Goal: Information Seeking & Learning: Compare options

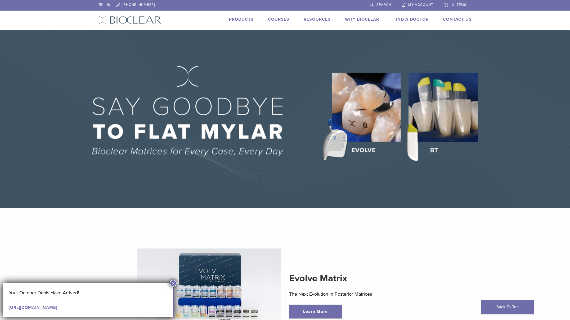
click at [235, 17] on link "Products" at bounding box center [241, 19] width 25 height 5
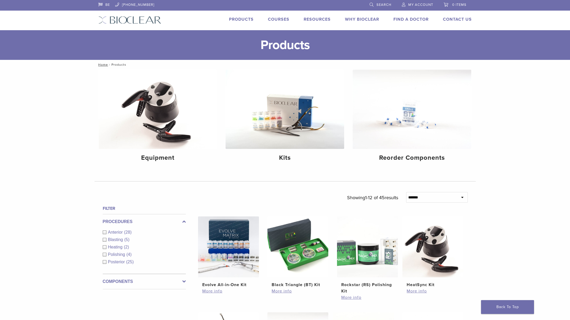
click at [235, 17] on link "Products" at bounding box center [241, 19] width 25 height 5
click at [302, 120] on img at bounding box center [285, 109] width 119 height 79
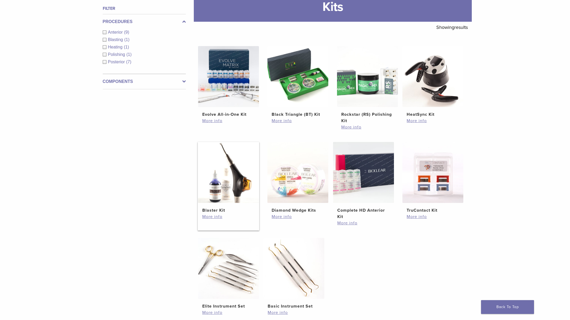
scroll to position [77, 0]
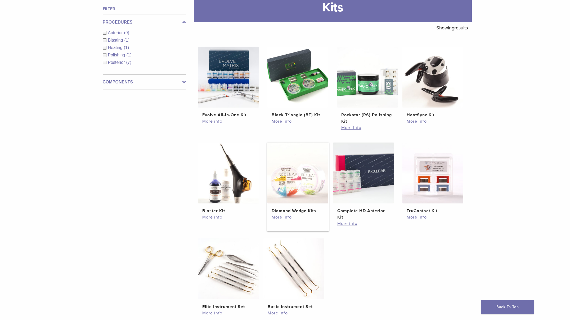
click at [287, 194] on img at bounding box center [297, 172] width 61 height 61
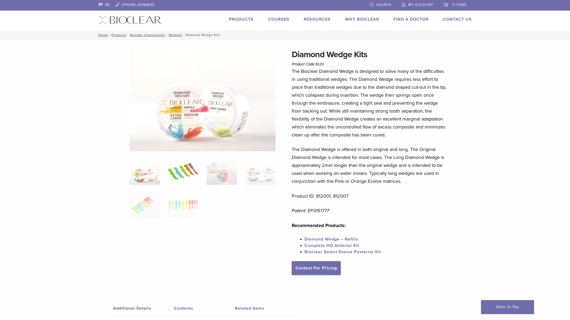
click at [182, 170] on img at bounding box center [183, 171] width 30 height 26
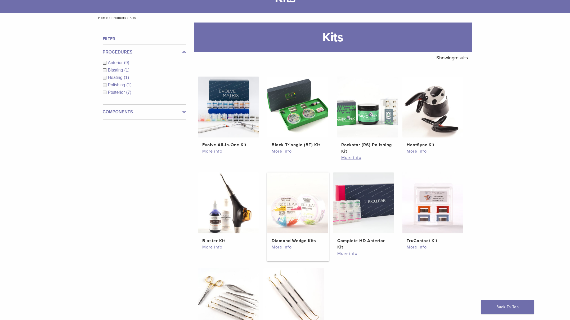
scroll to position [46, 0]
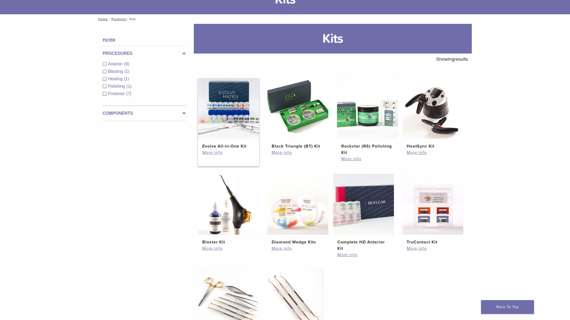
click at [236, 110] on img at bounding box center [228, 108] width 61 height 61
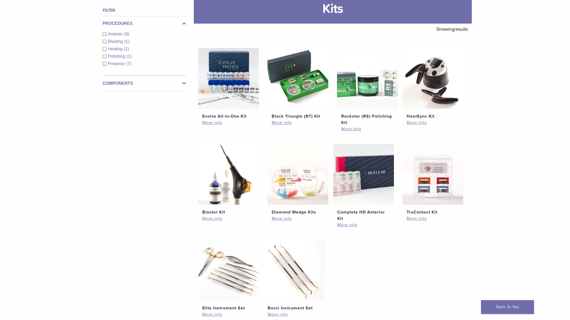
scroll to position [1, 0]
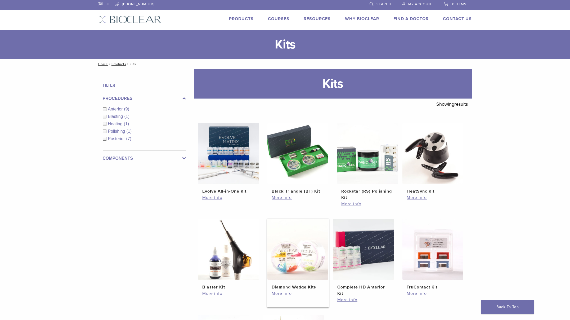
click at [299, 263] on img at bounding box center [297, 249] width 61 height 61
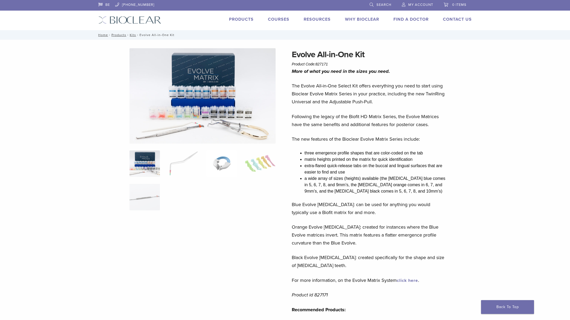
click at [220, 168] on img at bounding box center [221, 163] width 30 height 26
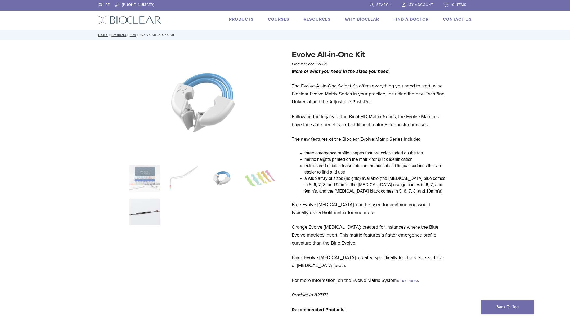
click at [144, 214] on img at bounding box center [144, 212] width 30 height 26
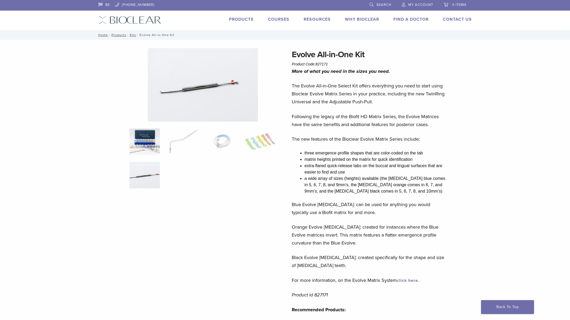
click at [145, 146] on img at bounding box center [144, 141] width 30 height 26
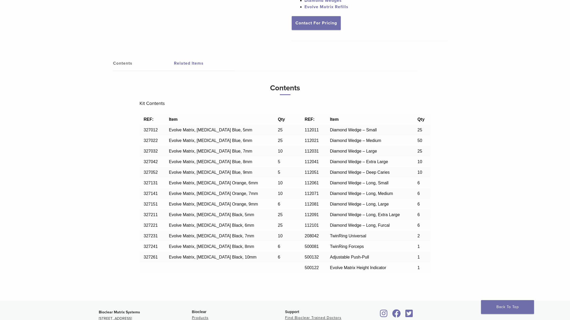
scroll to position [350, 0]
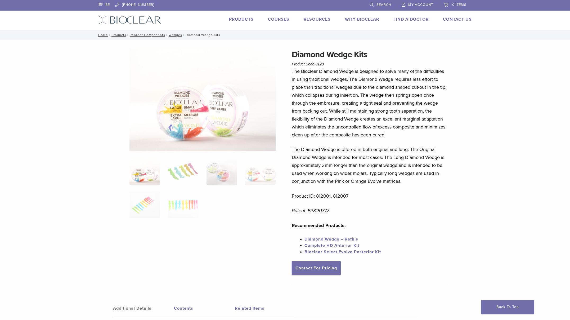
click at [246, 19] on link "Products" at bounding box center [241, 19] width 25 height 5
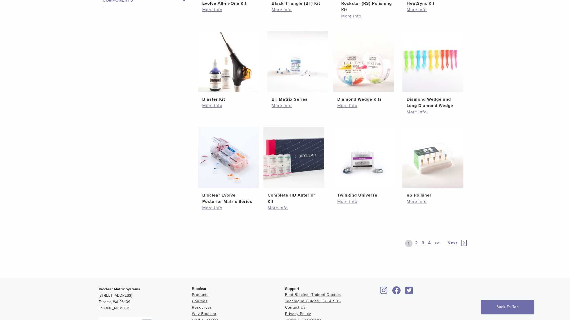
scroll to position [281, 0]
click at [227, 169] on img at bounding box center [228, 157] width 61 height 61
click at [416, 242] on link "2" at bounding box center [416, 242] width 5 height 7
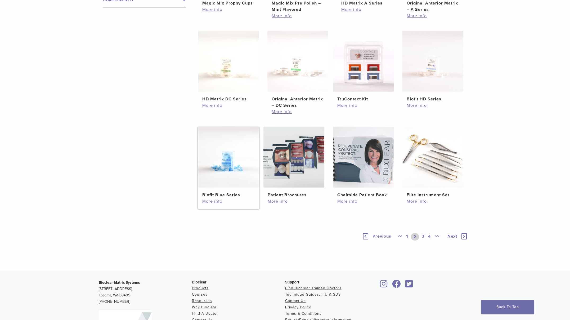
click at [240, 172] on img at bounding box center [228, 157] width 61 height 61
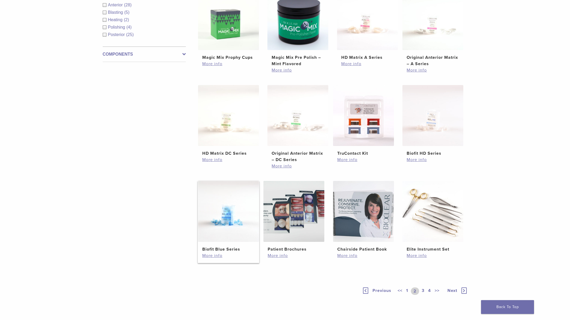
scroll to position [213, 0]
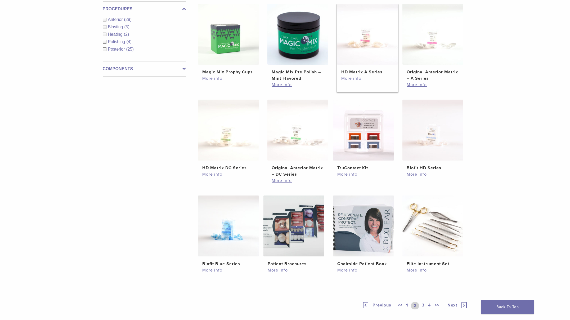
click at [371, 41] on img at bounding box center [367, 34] width 61 height 61
click at [421, 306] on link "3" at bounding box center [423, 305] width 5 height 7
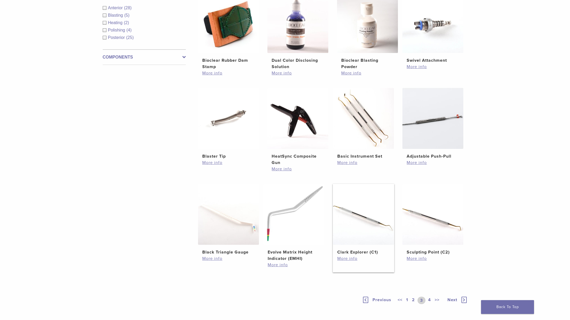
scroll to position [224, 0]
click at [428, 300] on link "4" at bounding box center [429, 299] width 5 height 7
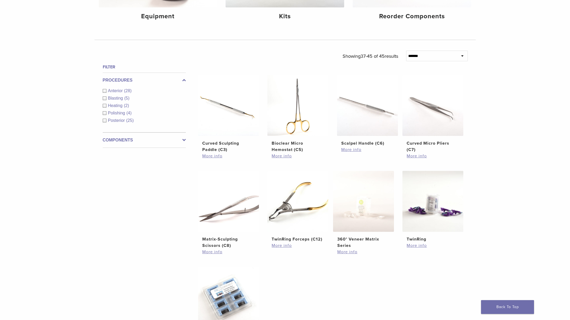
scroll to position [141, 0]
click at [442, 204] on img at bounding box center [432, 202] width 61 height 61
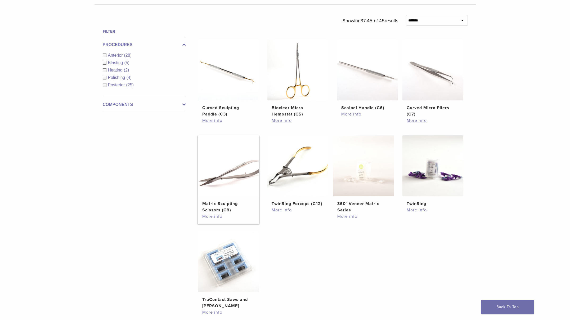
scroll to position [177, 0]
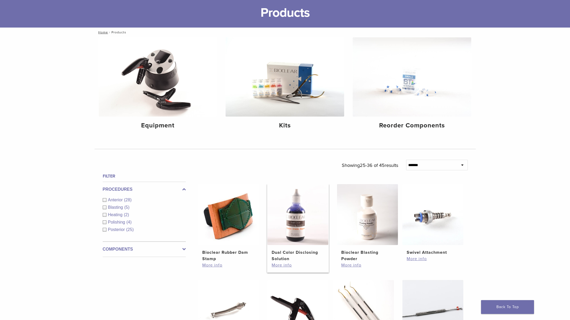
scroll to position [26, 0]
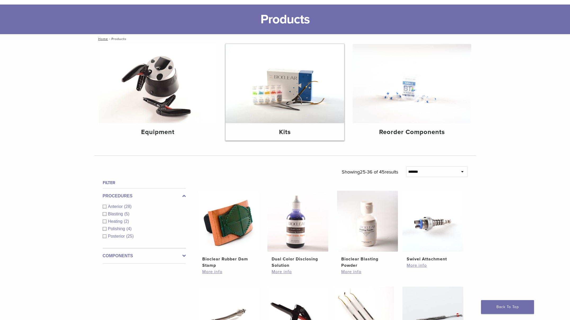
click at [285, 89] on img at bounding box center [285, 83] width 119 height 79
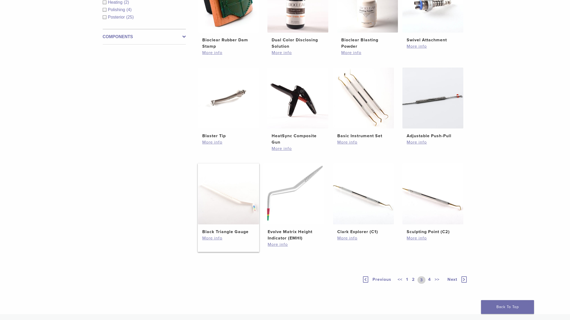
scroll to position [365, 0]
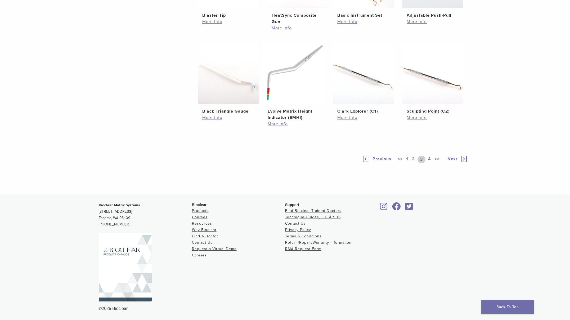
click at [412, 160] on link "2" at bounding box center [413, 159] width 5 height 7
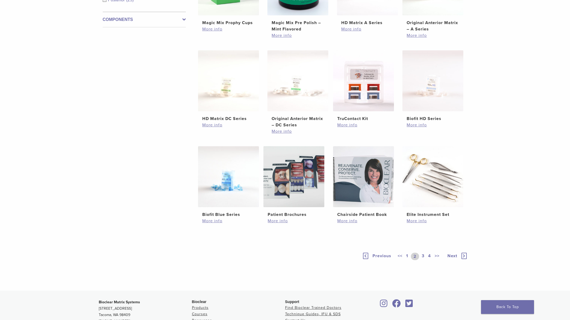
scroll to position [215, 0]
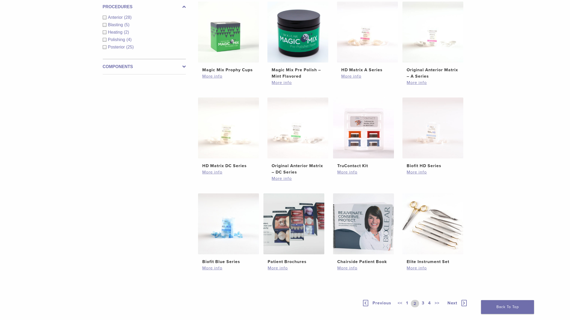
click at [465, 138] on ul "Magic Mix Prophy Cups $ 25.87 More info Magic Mix Pre Polish – Mint Flavored $ …" at bounding box center [333, 142] width 286 height 281
click at [433, 143] on img at bounding box center [432, 127] width 61 height 61
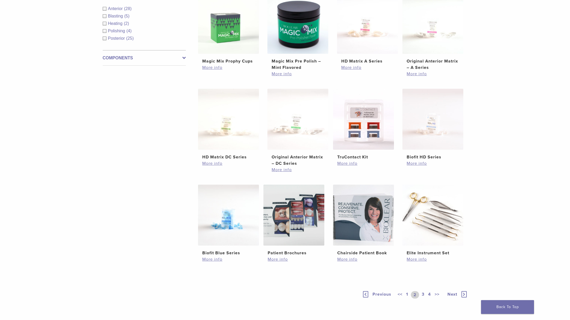
scroll to position [223, 0]
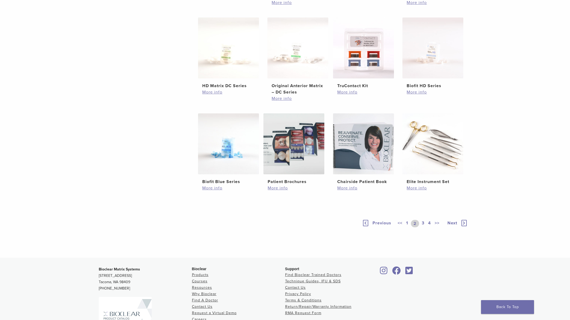
scroll to position [268, 0]
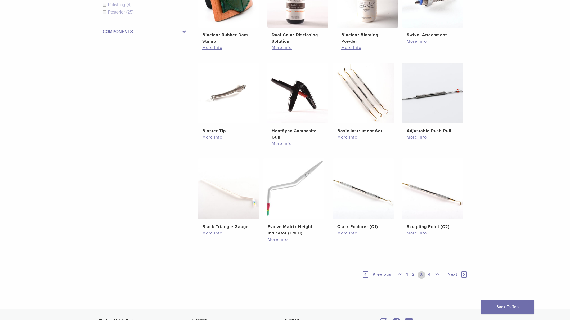
scroll to position [252, 0]
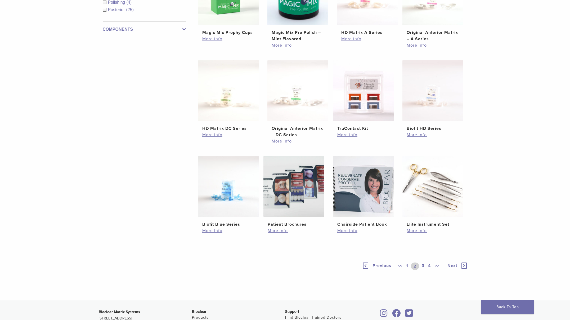
click at [408, 266] on link "1" at bounding box center [407, 265] width 4 height 7
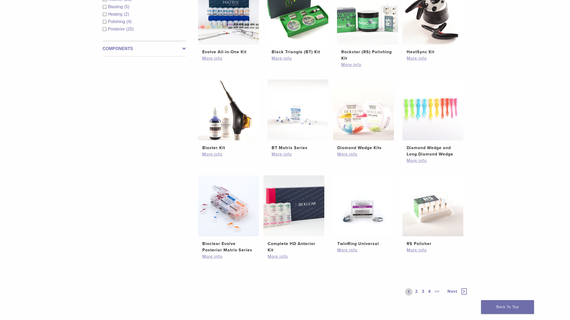
scroll to position [241, 0]
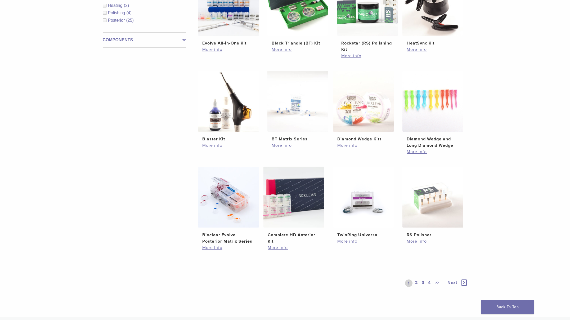
click at [417, 282] on link "2" at bounding box center [416, 282] width 5 height 7
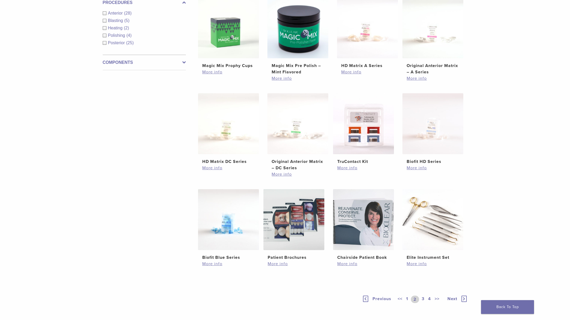
scroll to position [211, 0]
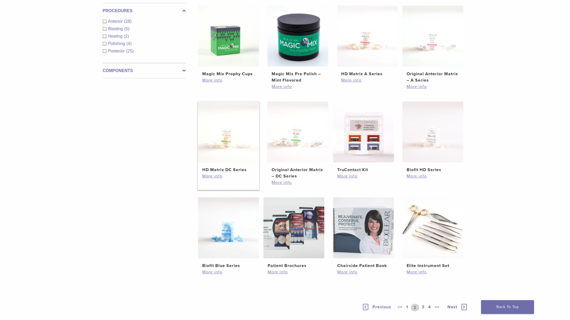
click at [246, 137] on img at bounding box center [228, 131] width 61 height 61
click at [449, 143] on img at bounding box center [432, 131] width 61 height 61
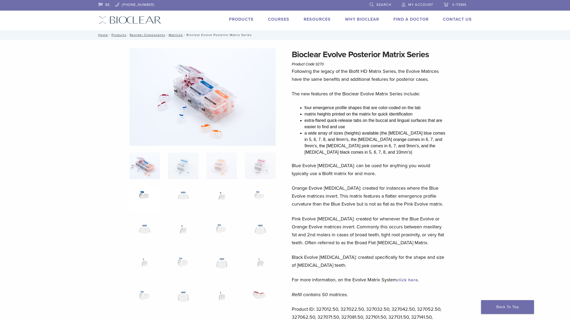
click at [148, 195] on img at bounding box center [144, 199] width 30 height 26
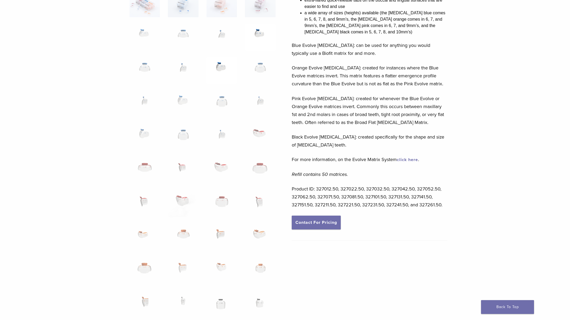
scroll to position [121, 0]
click at [261, 236] on img at bounding box center [260, 236] width 30 height 26
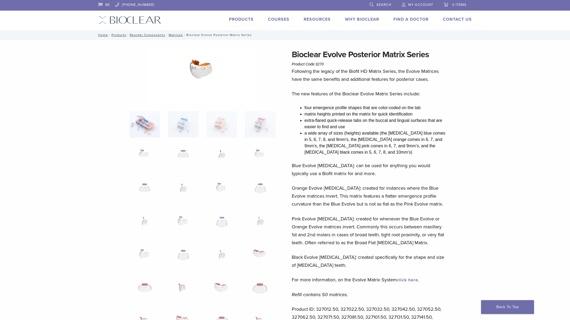
click at [155, 116] on img at bounding box center [144, 124] width 30 height 26
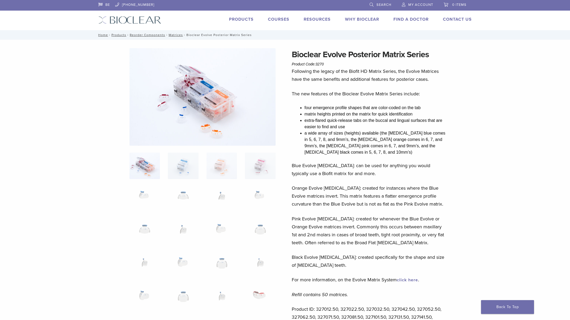
click at [179, 149] on div at bounding box center [202, 316] width 146 height 537
click at [182, 155] on img at bounding box center [183, 165] width 30 height 26
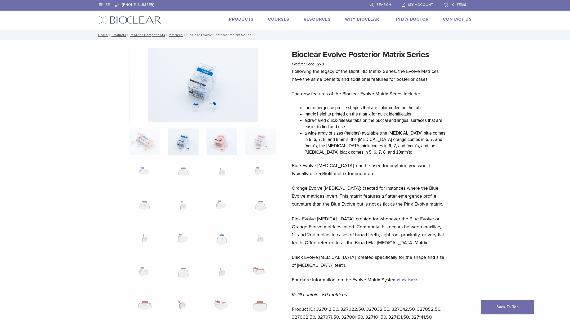
click at [219, 149] on img at bounding box center [221, 141] width 30 height 26
click at [254, 143] on img at bounding box center [260, 141] width 30 height 26
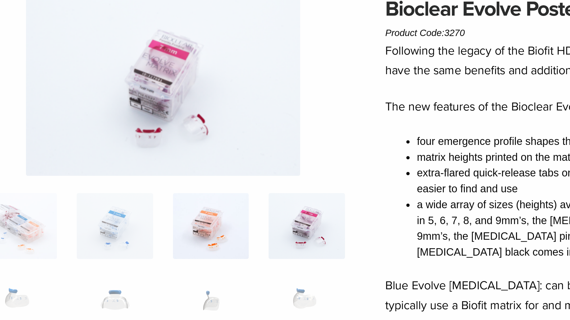
click at [230, 144] on img at bounding box center [221, 141] width 30 height 26
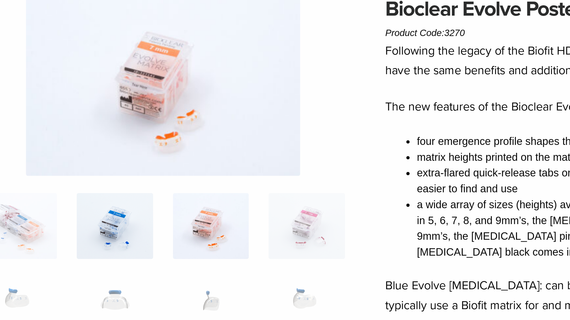
click at [191, 142] on img at bounding box center [183, 141] width 30 height 26
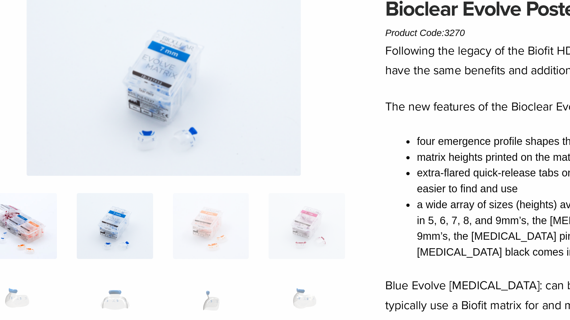
click at [148, 142] on img at bounding box center [144, 141] width 30 height 26
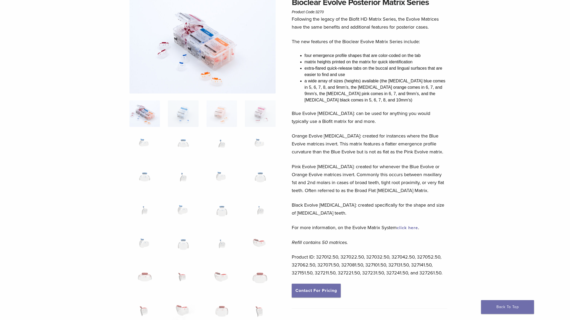
scroll to position [54, 0]
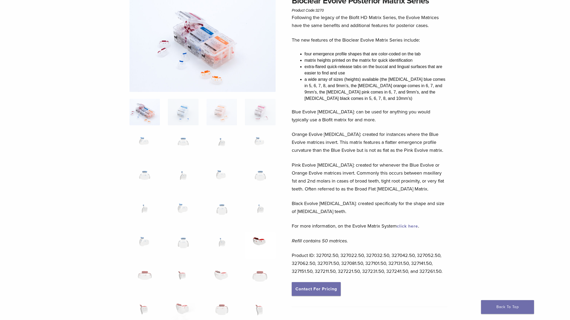
click at [257, 239] on img at bounding box center [260, 245] width 30 height 26
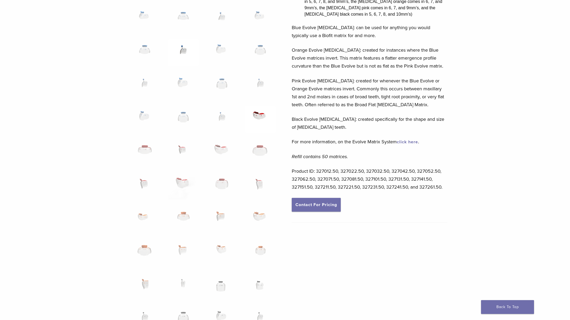
scroll to position [140, 0]
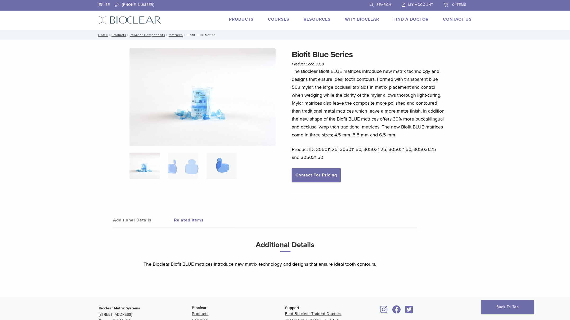
click at [227, 167] on img at bounding box center [221, 165] width 30 height 26
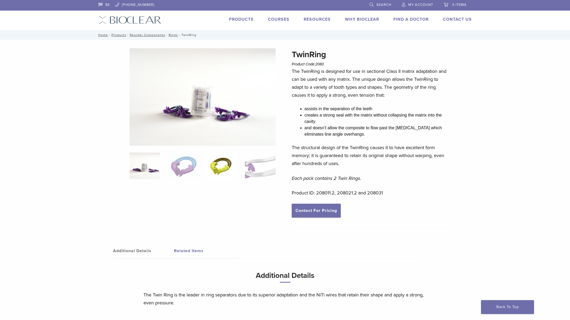
click at [221, 166] on img at bounding box center [221, 165] width 30 height 26
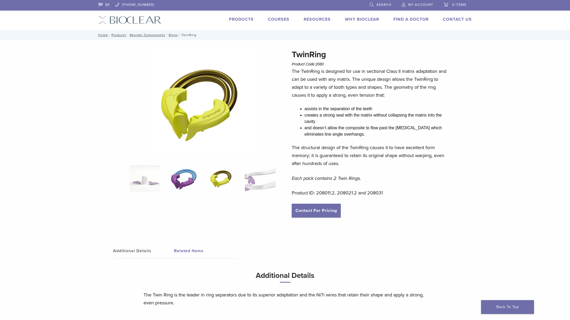
click at [190, 172] on img at bounding box center [183, 178] width 30 height 26
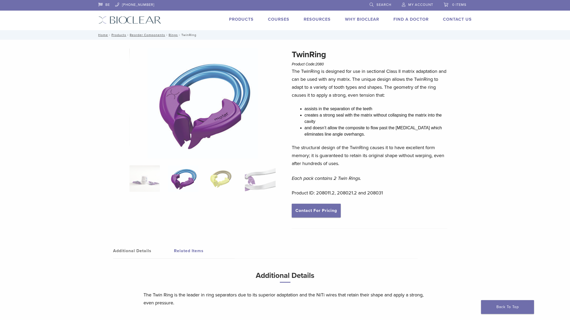
click at [215, 236] on div "Additional Details Related Items Additional Details The Twin Ring is the leader…" at bounding box center [284, 283] width 373 height 103
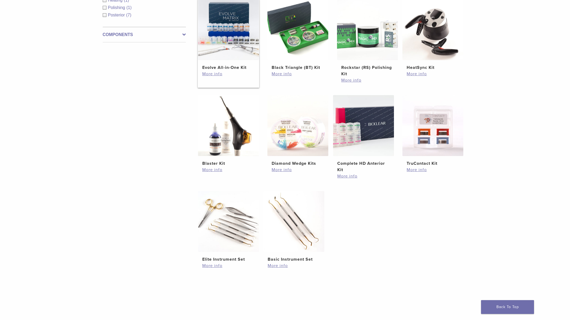
scroll to position [124, 0]
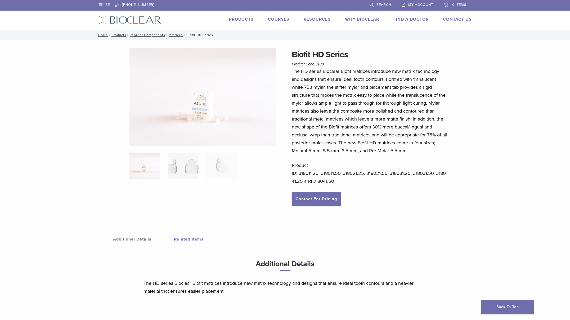
click at [192, 168] on img at bounding box center [183, 165] width 30 height 26
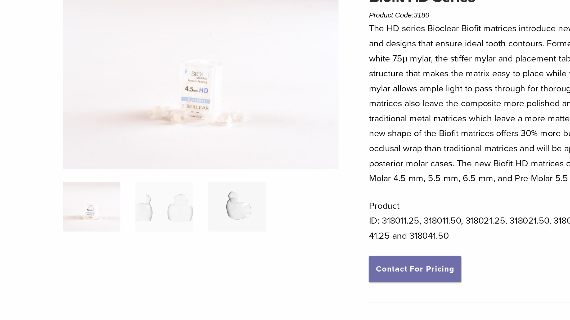
click at [226, 163] on img at bounding box center [221, 165] width 30 height 26
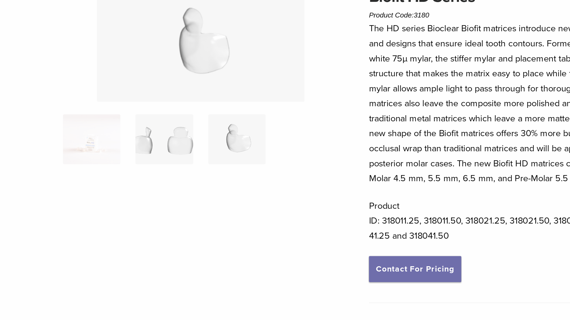
click at [196, 132] on img at bounding box center [183, 130] width 30 height 26
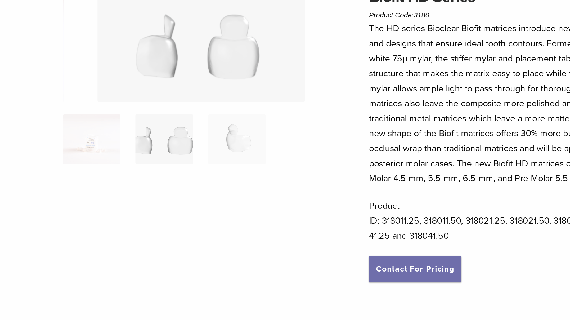
click at [178, 132] on img at bounding box center [183, 130] width 30 height 26
click at [151, 137] on img at bounding box center [144, 130] width 30 height 26
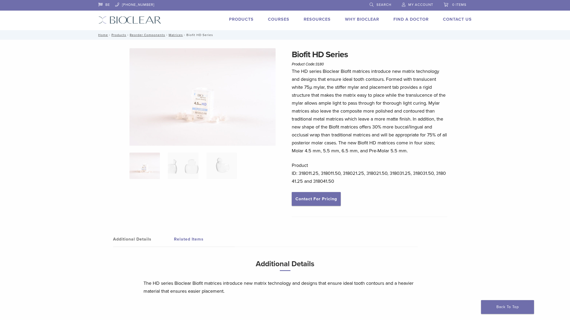
click at [390, 161] on div "The HD series Bioclear Biofit matrices introduce new matrix technology and desi…" at bounding box center [370, 129] width 156 height 125
